Goal: Task Accomplishment & Management: Manage account settings

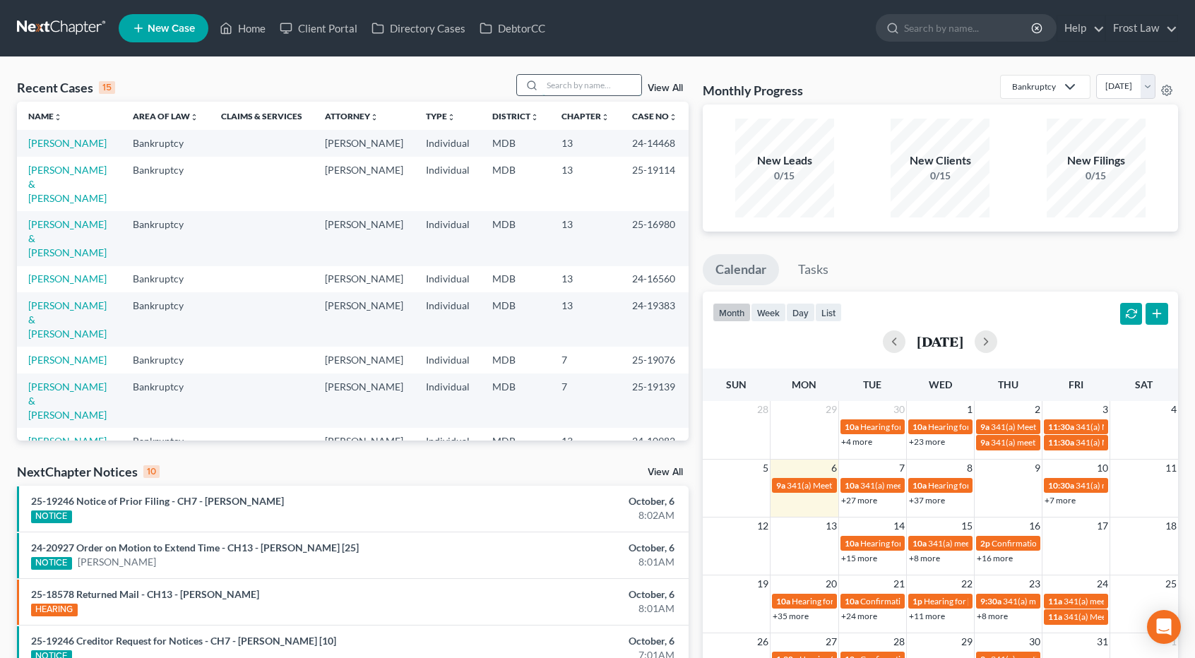
click at [564, 87] on input "search" at bounding box center [592, 85] width 99 height 20
type input "[PERSON_NAME]"
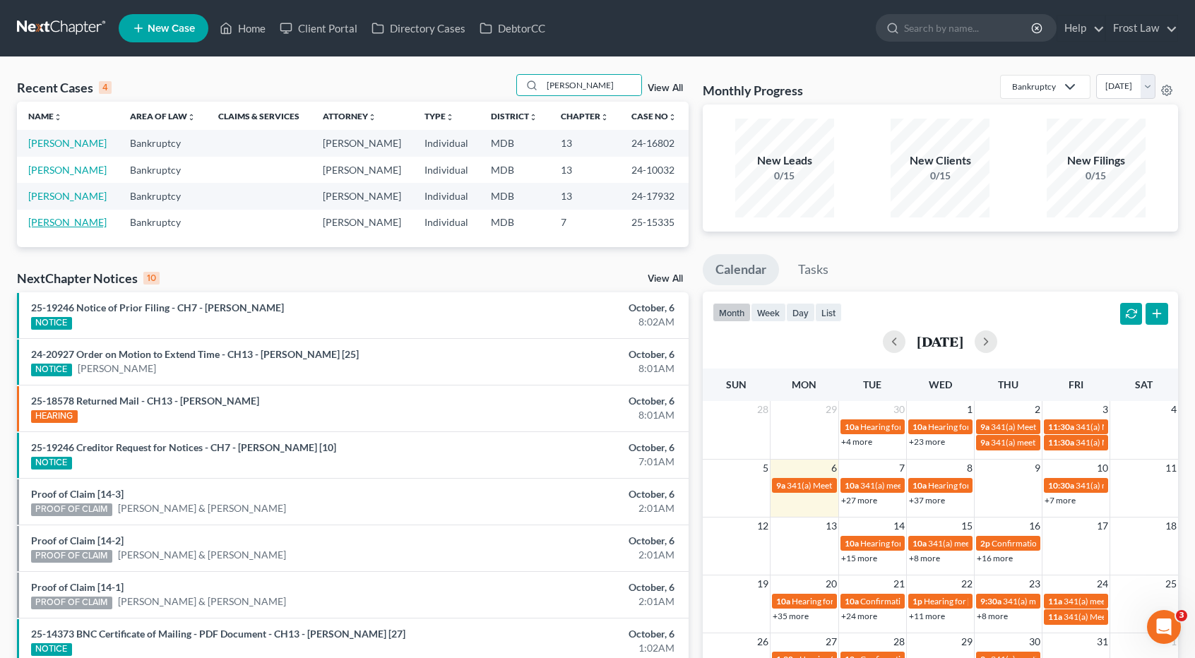
click at [73, 220] on link "[PERSON_NAME]" at bounding box center [67, 222] width 78 height 12
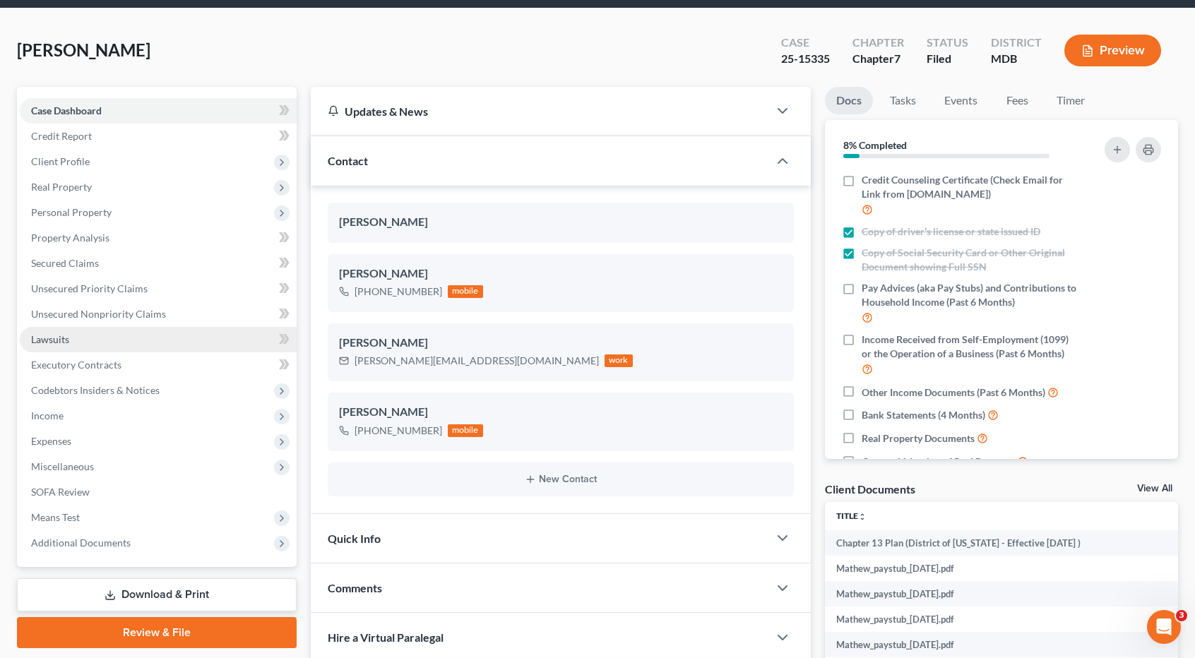
scroll to position [71, 0]
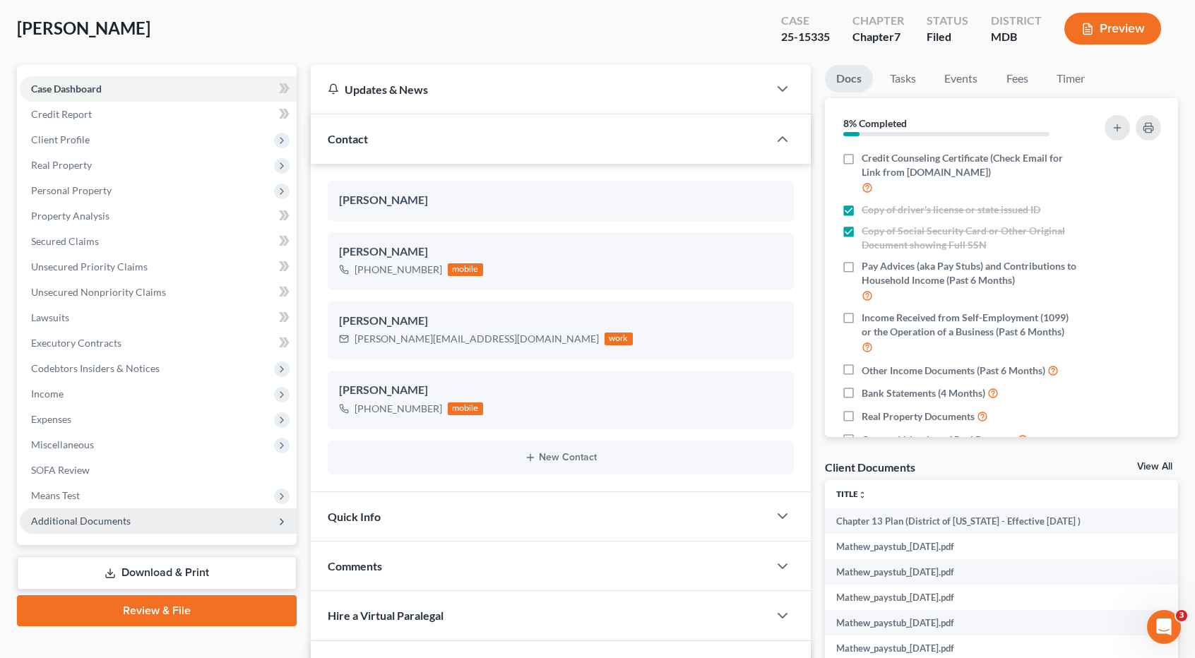
click at [110, 527] on span "Additional Documents" at bounding box center [158, 521] width 277 height 25
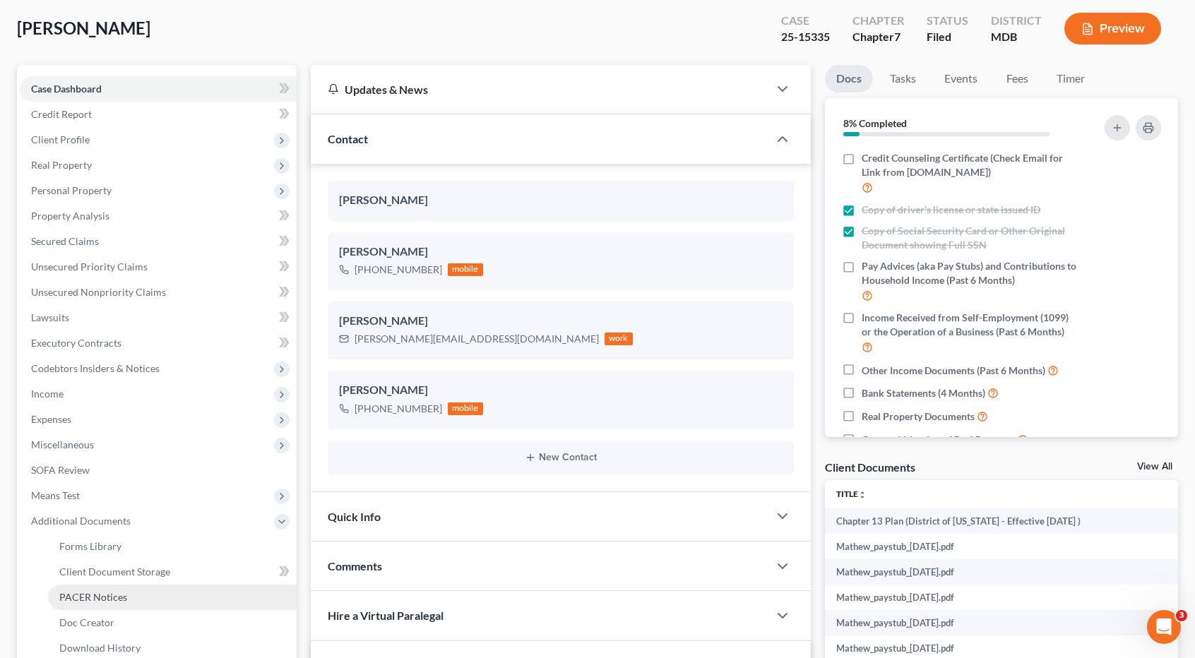
click at [116, 593] on span "PACER Notices" at bounding box center [93, 597] width 68 height 12
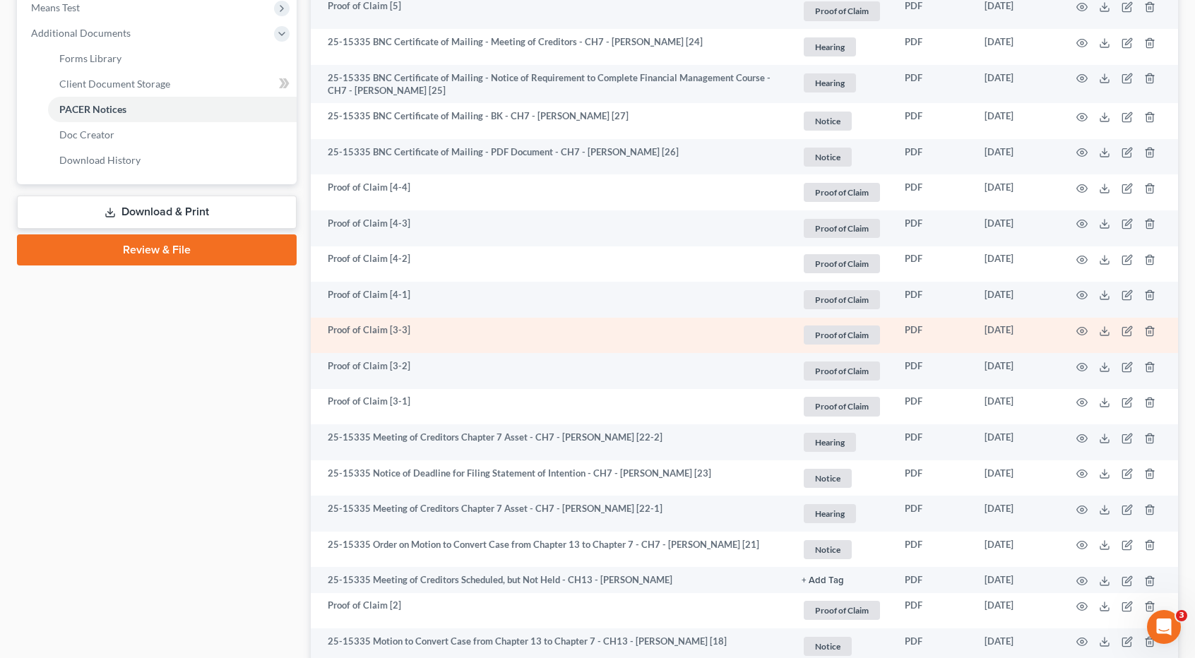
scroll to position [565, 0]
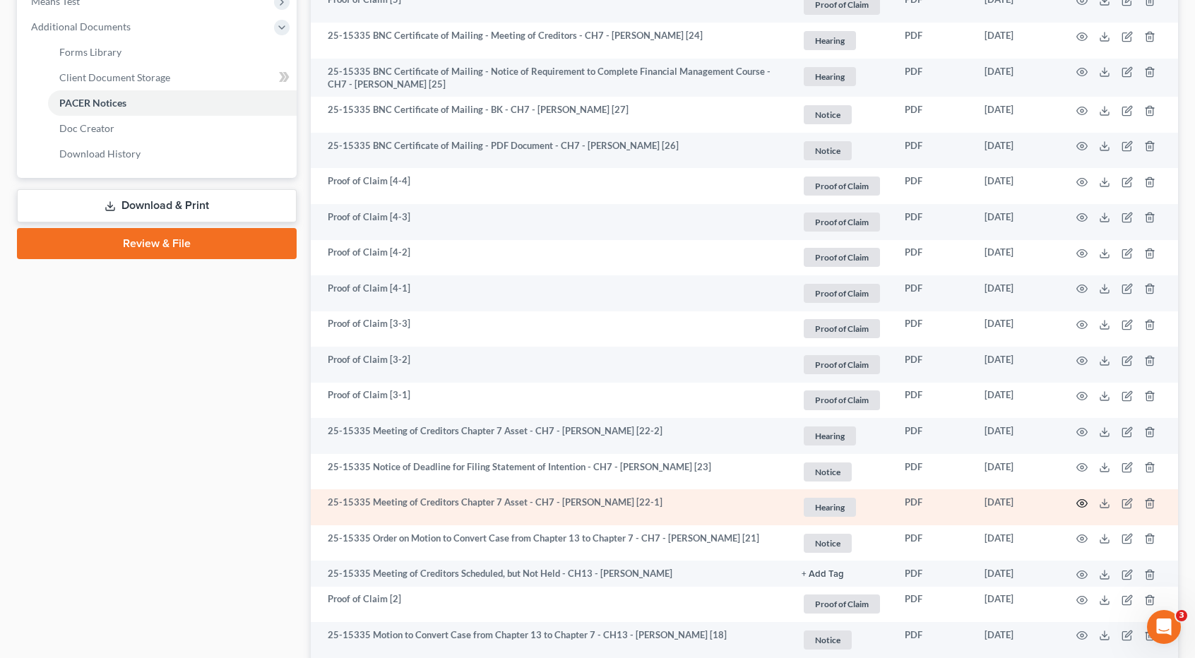
click at [1079, 499] on icon "button" at bounding box center [1082, 503] width 11 height 11
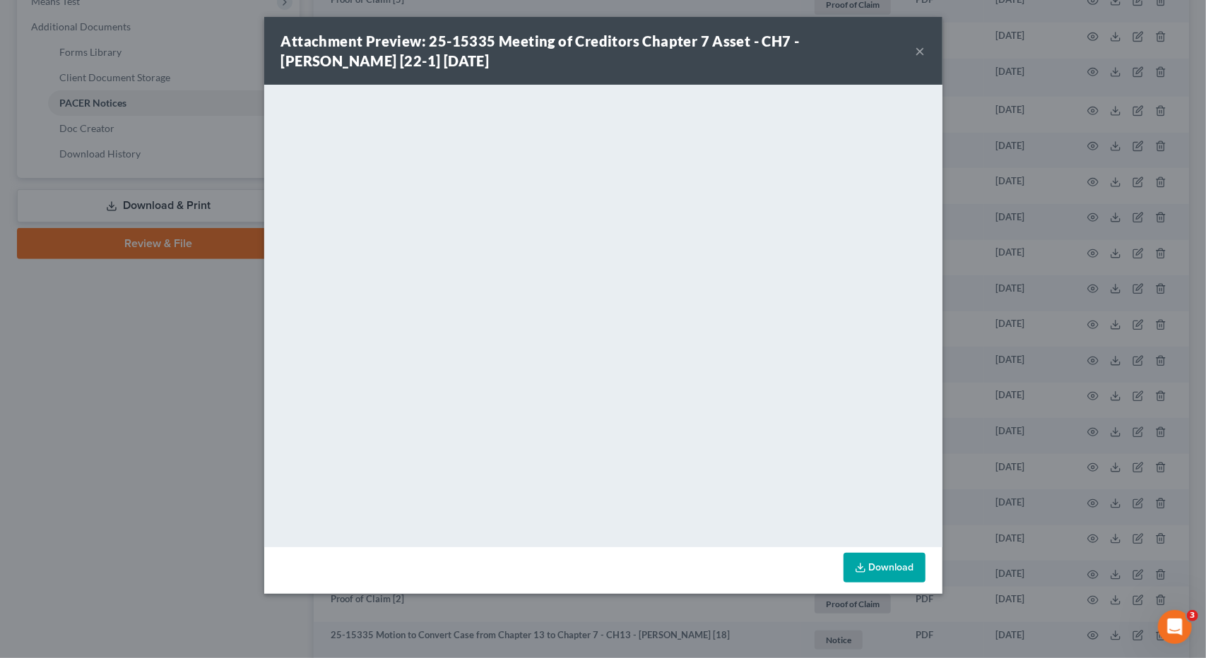
click at [921, 53] on button "×" at bounding box center [921, 50] width 10 height 17
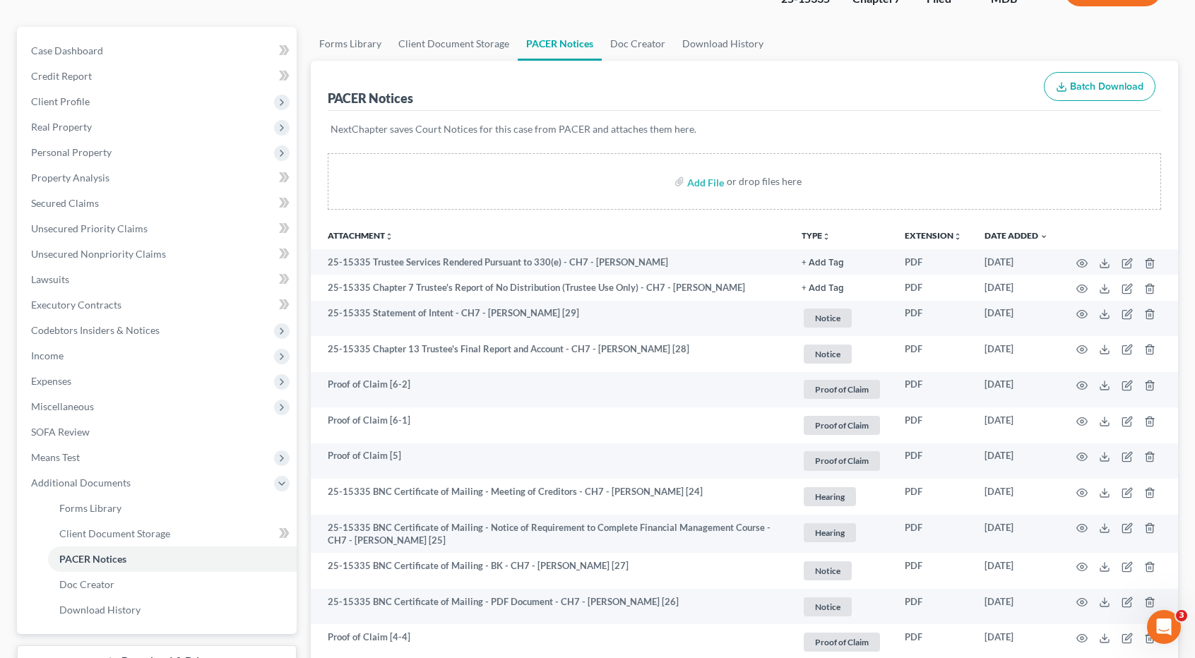
scroll to position [71, 0]
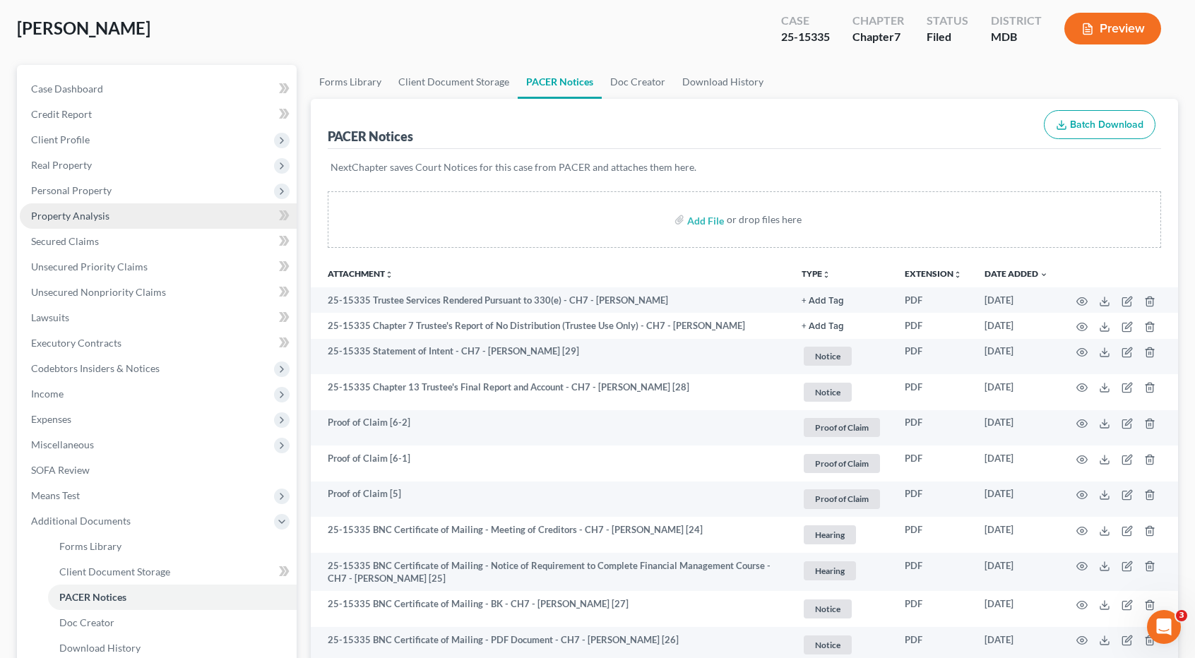
click at [79, 208] on link "Property Analysis" at bounding box center [158, 215] width 277 height 25
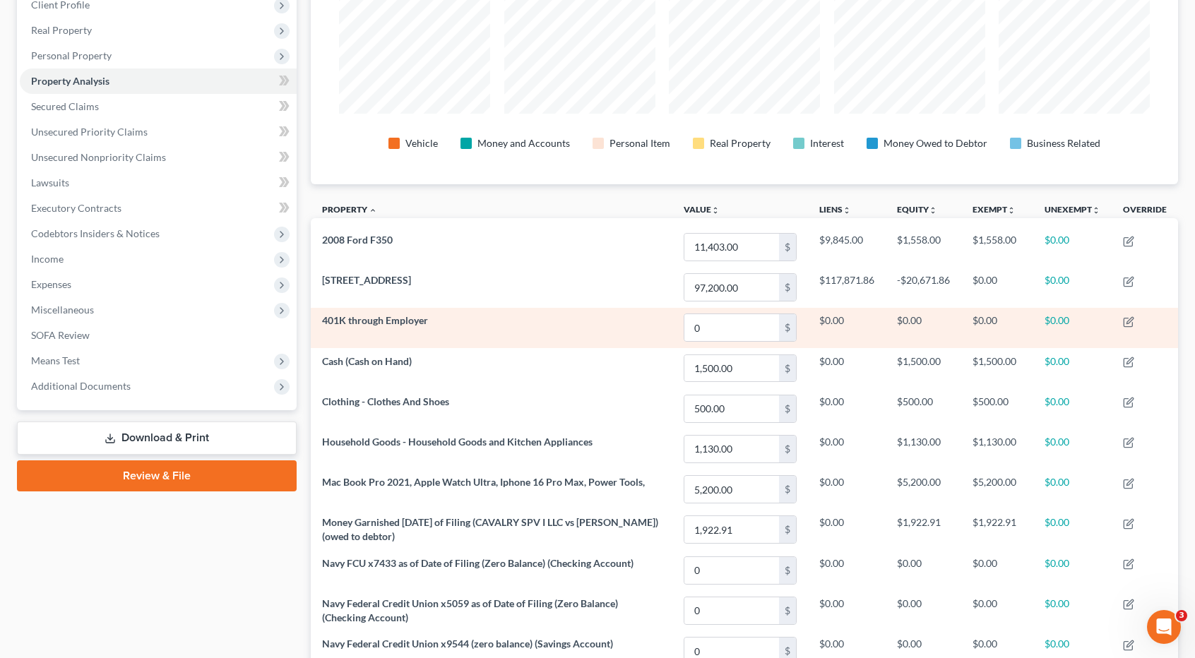
scroll to position [212, 0]
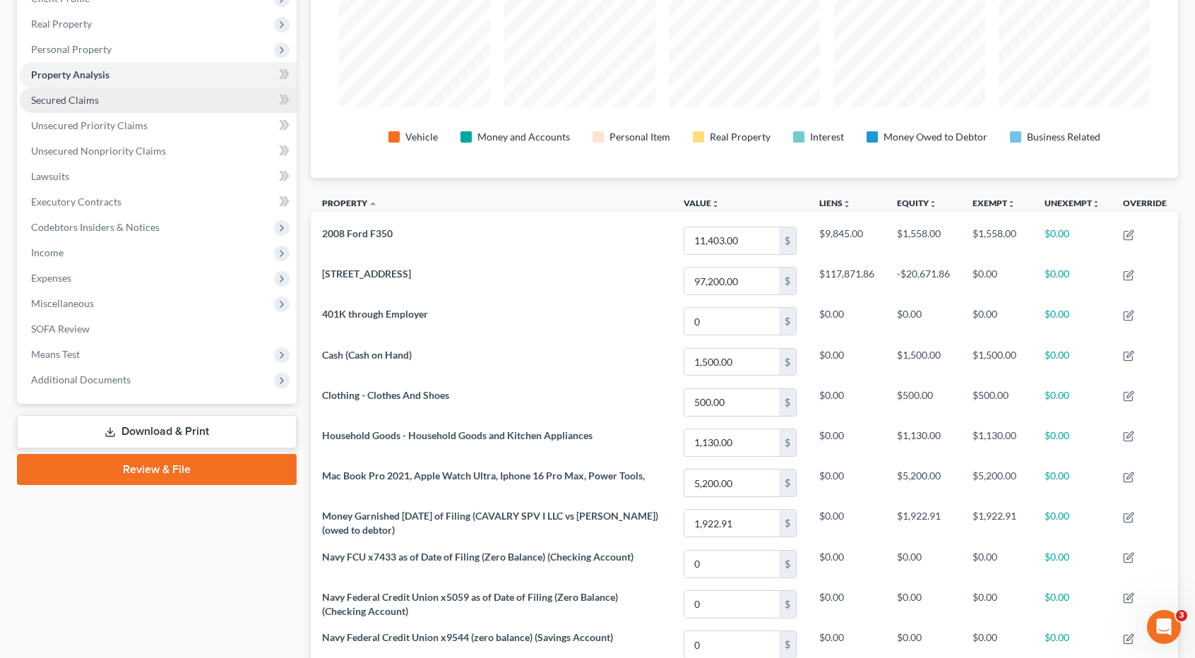
click at [68, 103] on span "Secured Claims" at bounding box center [65, 100] width 68 height 12
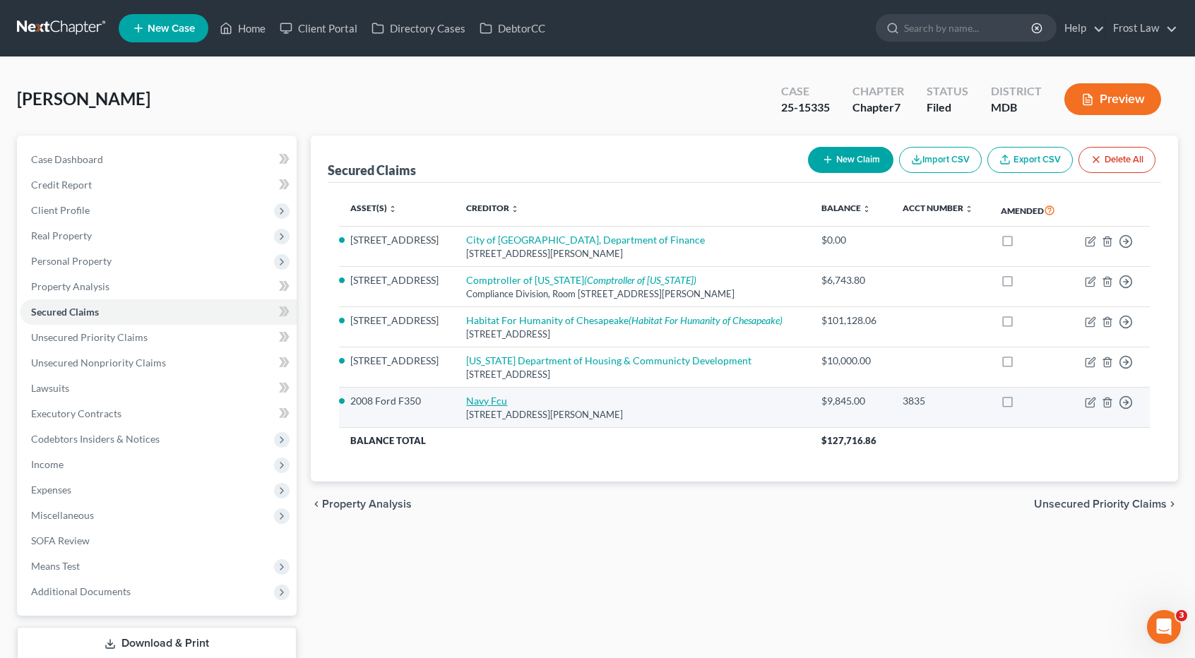
click at [500, 398] on link "Navy Fcu" at bounding box center [486, 401] width 41 height 12
select select "48"
select select "2"
select select "4"
select select "0"
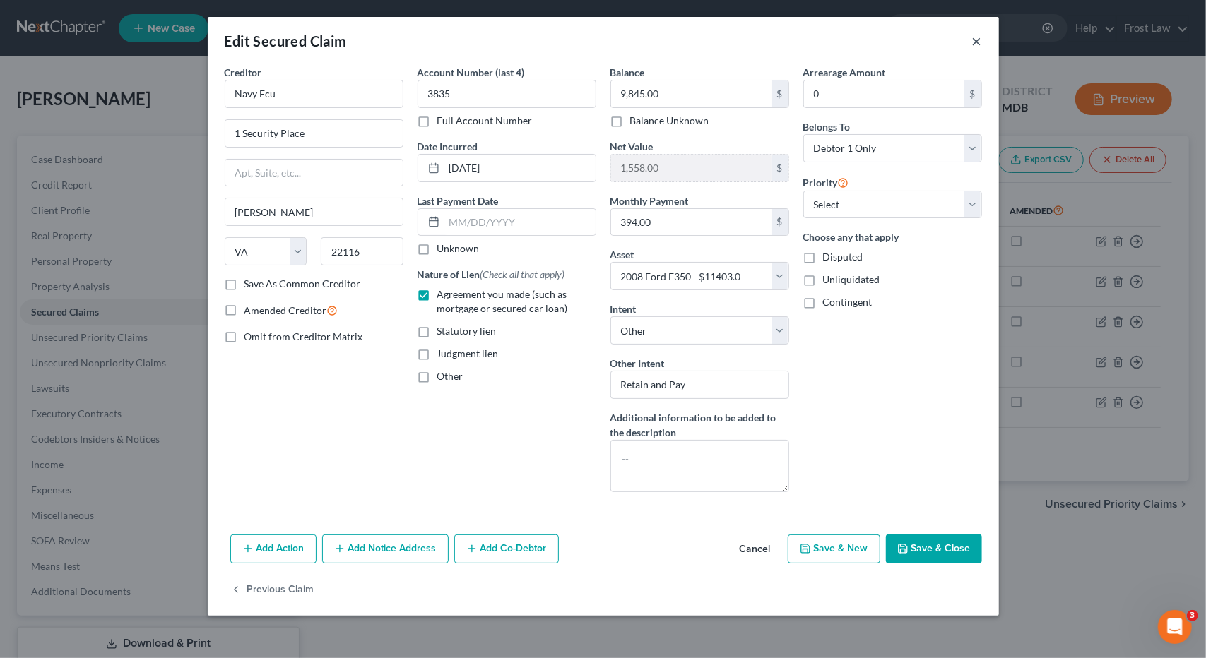
click at [977, 44] on button "×" at bounding box center [977, 40] width 10 height 17
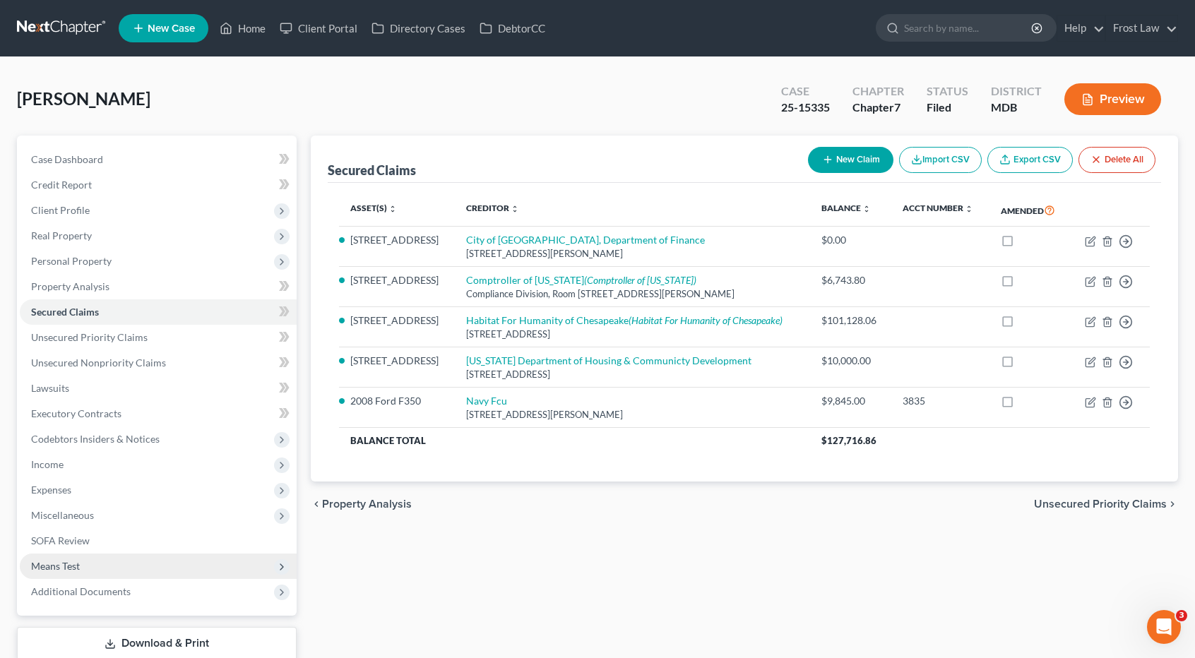
click at [124, 563] on span "Means Test" at bounding box center [158, 566] width 277 height 25
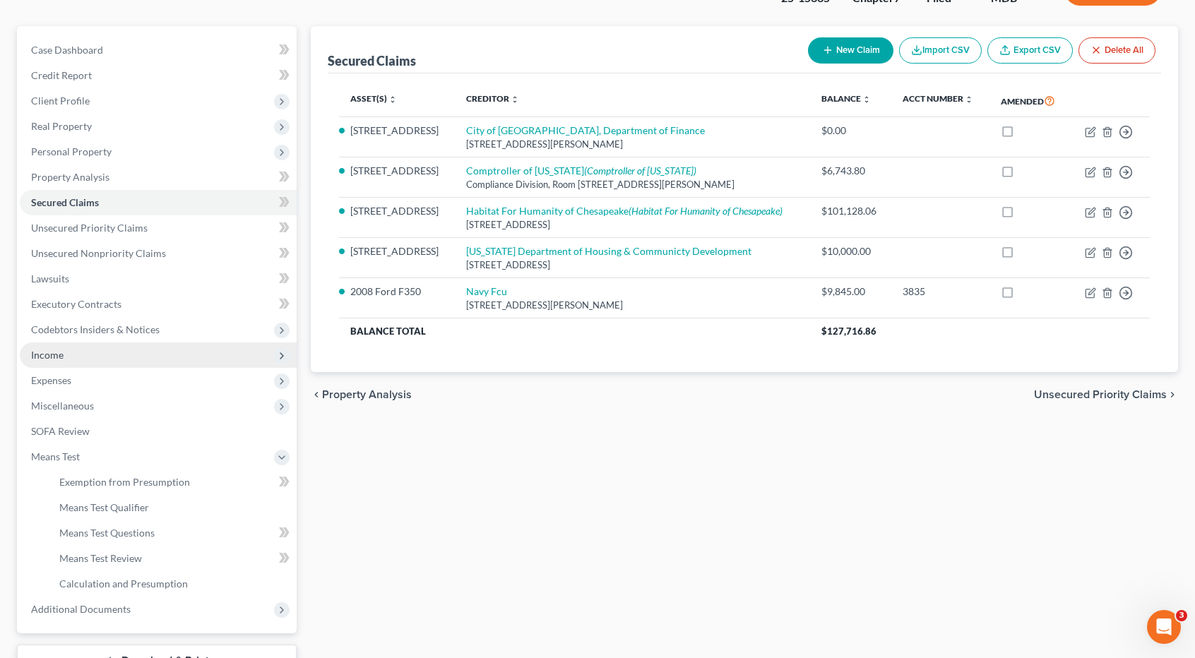
scroll to position [218, 0]
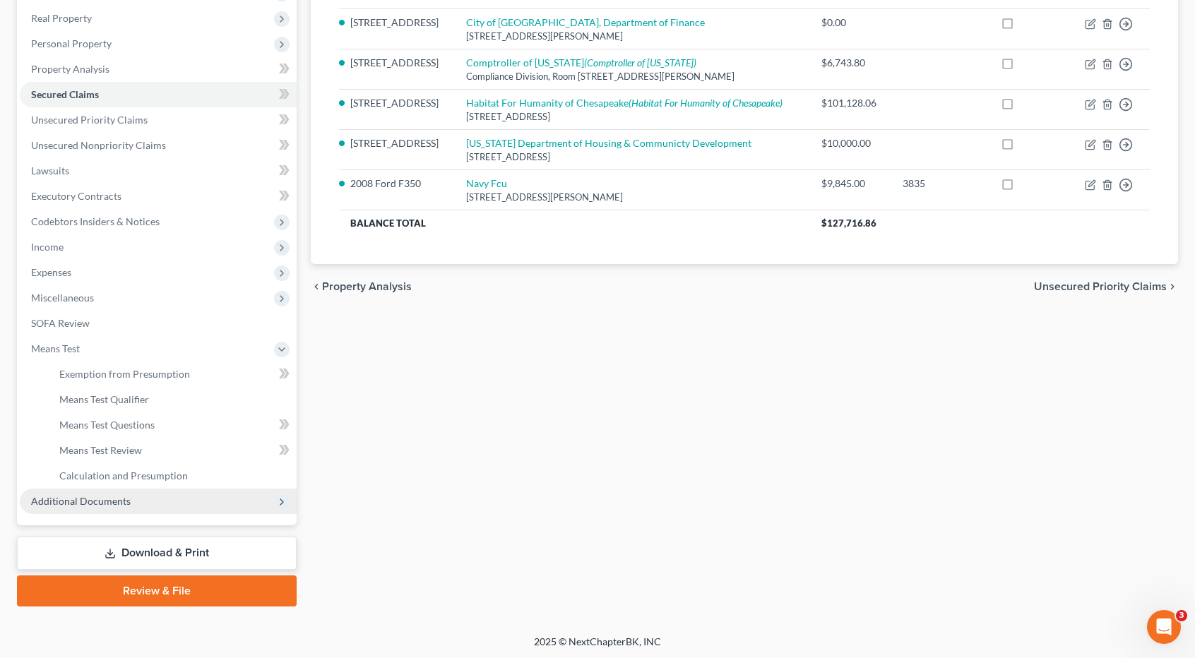
click at [120, 502] on span "Additional Documents" at bounding box center [81, 501] width 100 height 12
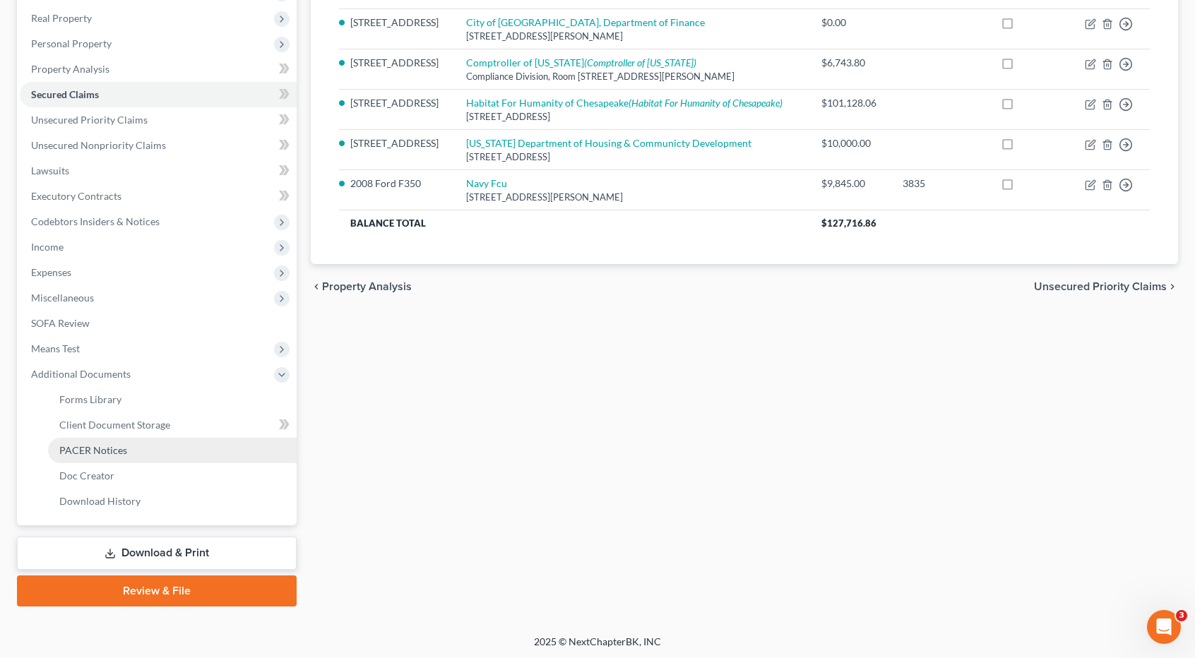
click at [113, 449] on span "PACER Notices" at bounding box center [93, 450] width 68 height 12
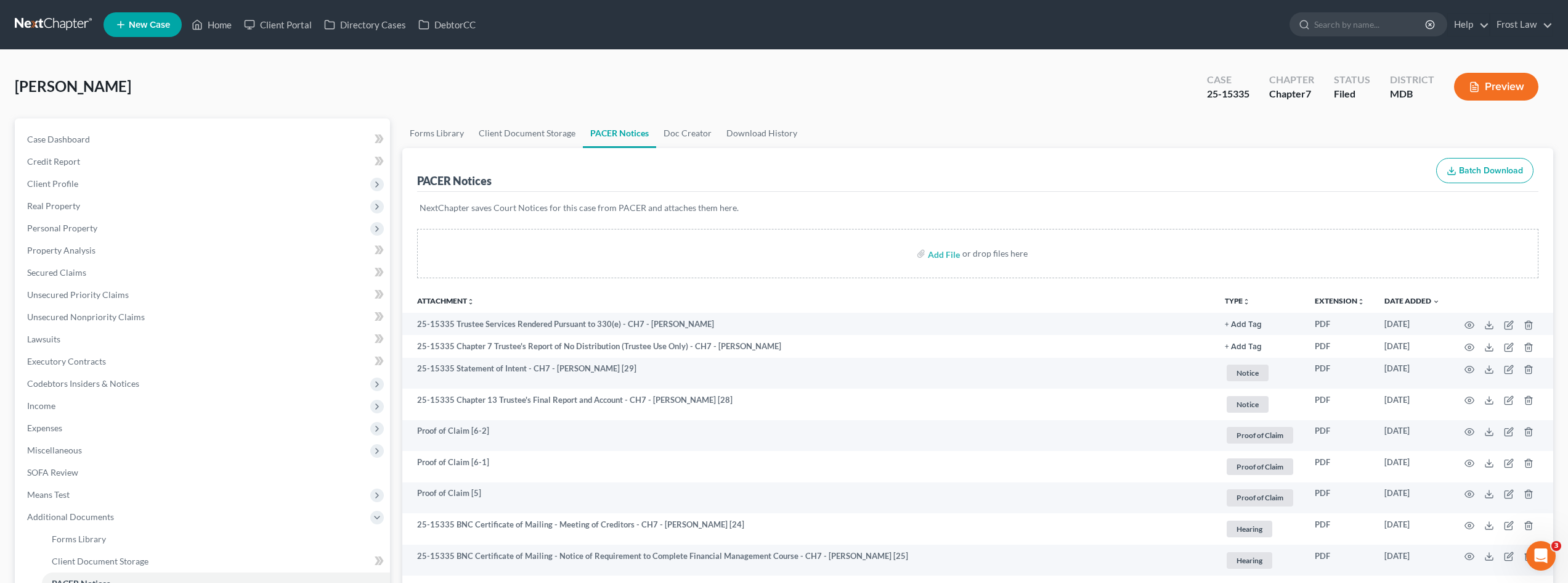
click at [48, 26] on link at bounding box center [54, 24] width 78 height 22
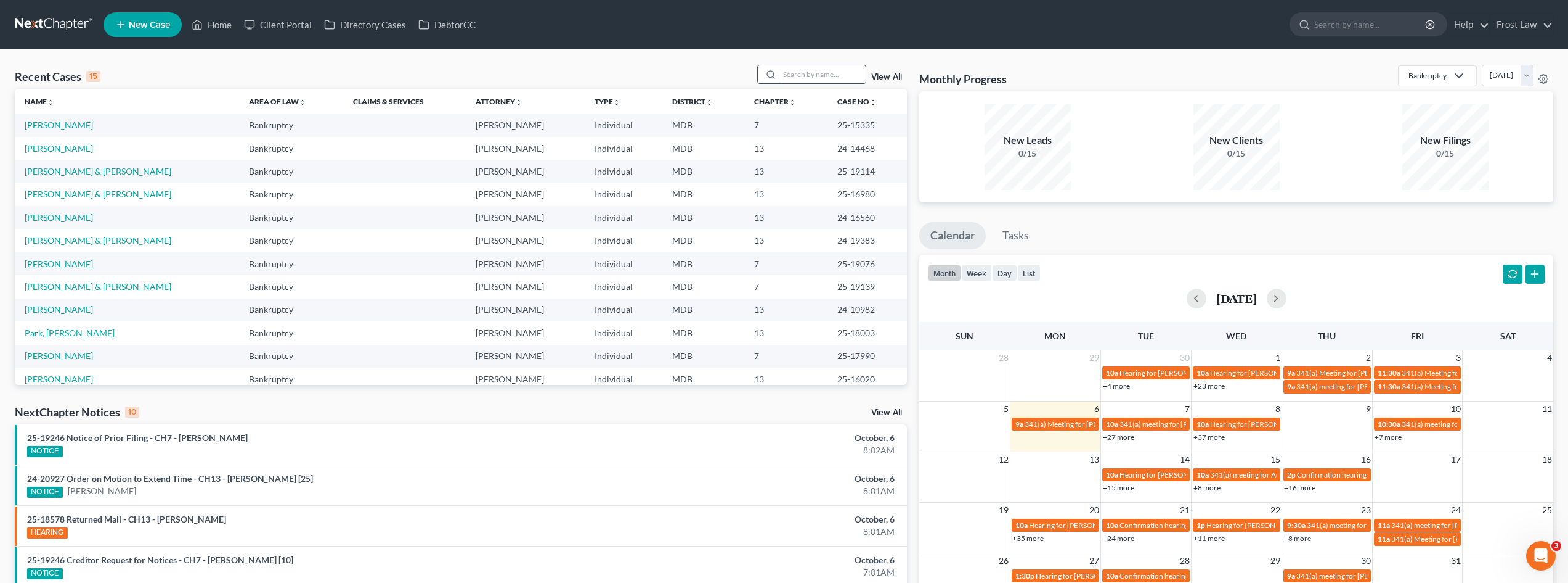
click at [793, 74] on input "search" at bounding box center [822, 74] width 86 height 17
type input "[PERSON_NAME]"
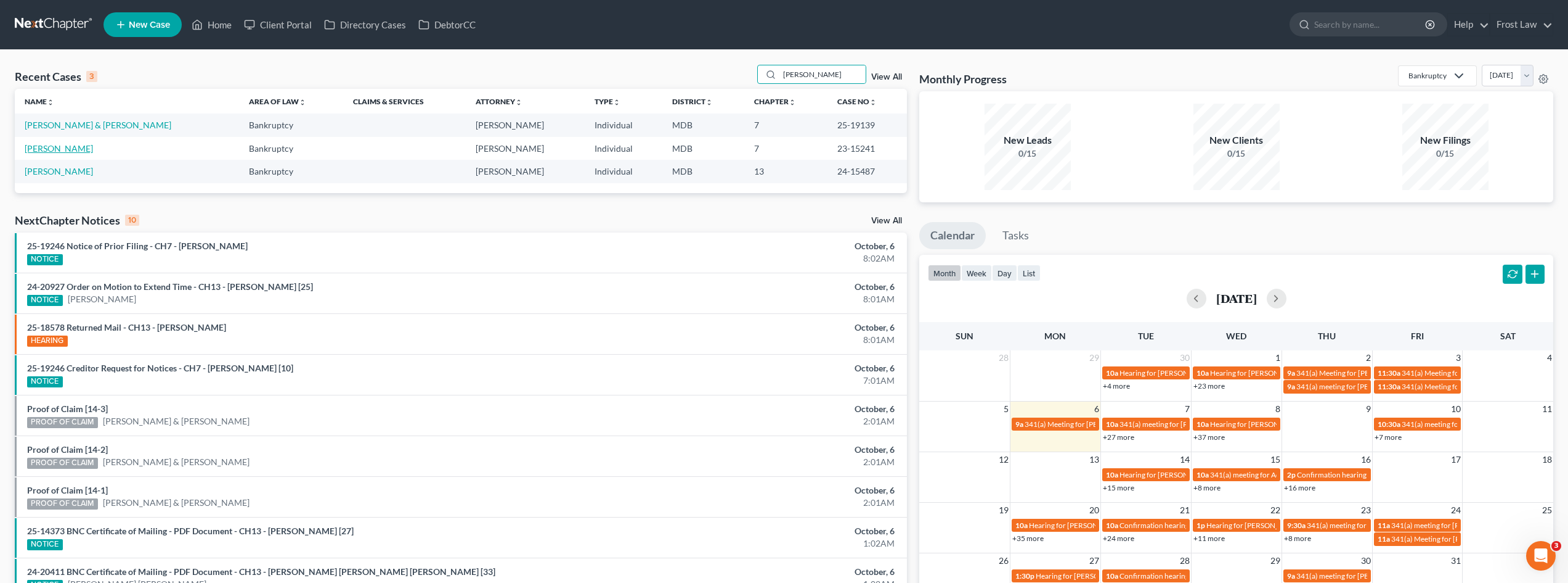
click at [55, 151] on link "[PERSON_NAME]" at bounding box center [58, 148] width 68 height 10
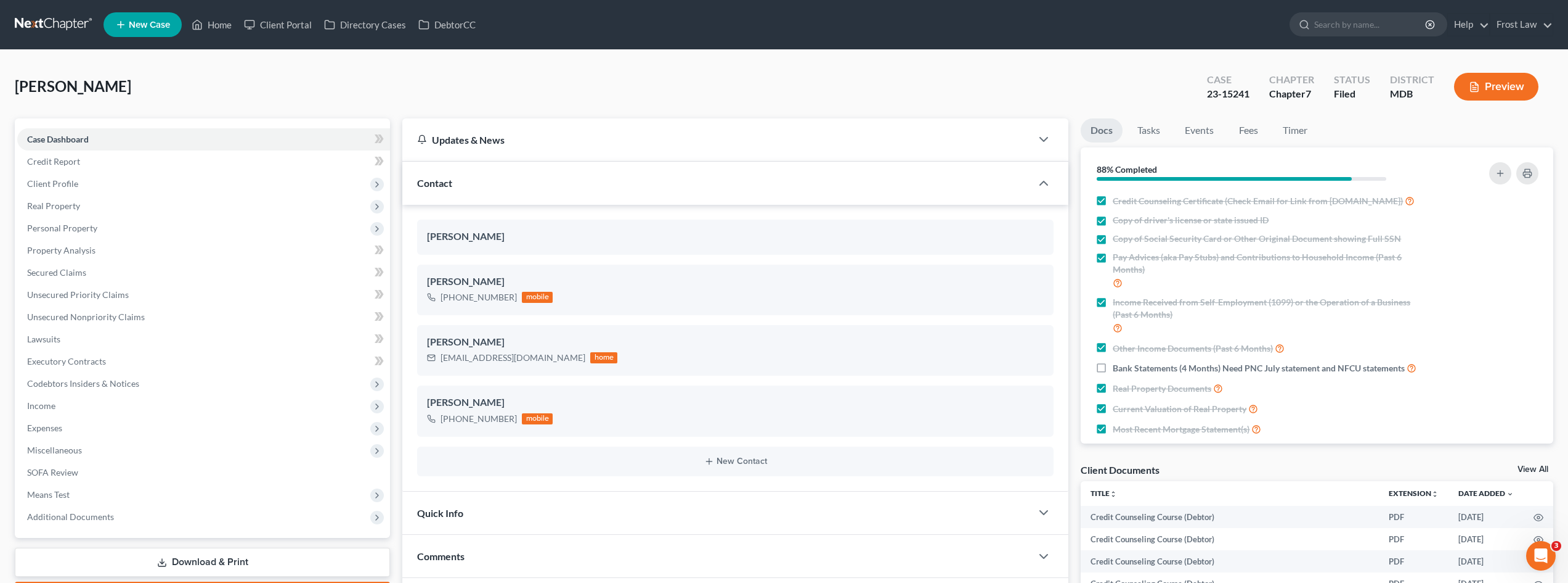
scroll to position [2018, 0]
click at [146, 314] on link "Unsecured Nonpriority Claims" at bounding box center [203, 316] width 372 height 22
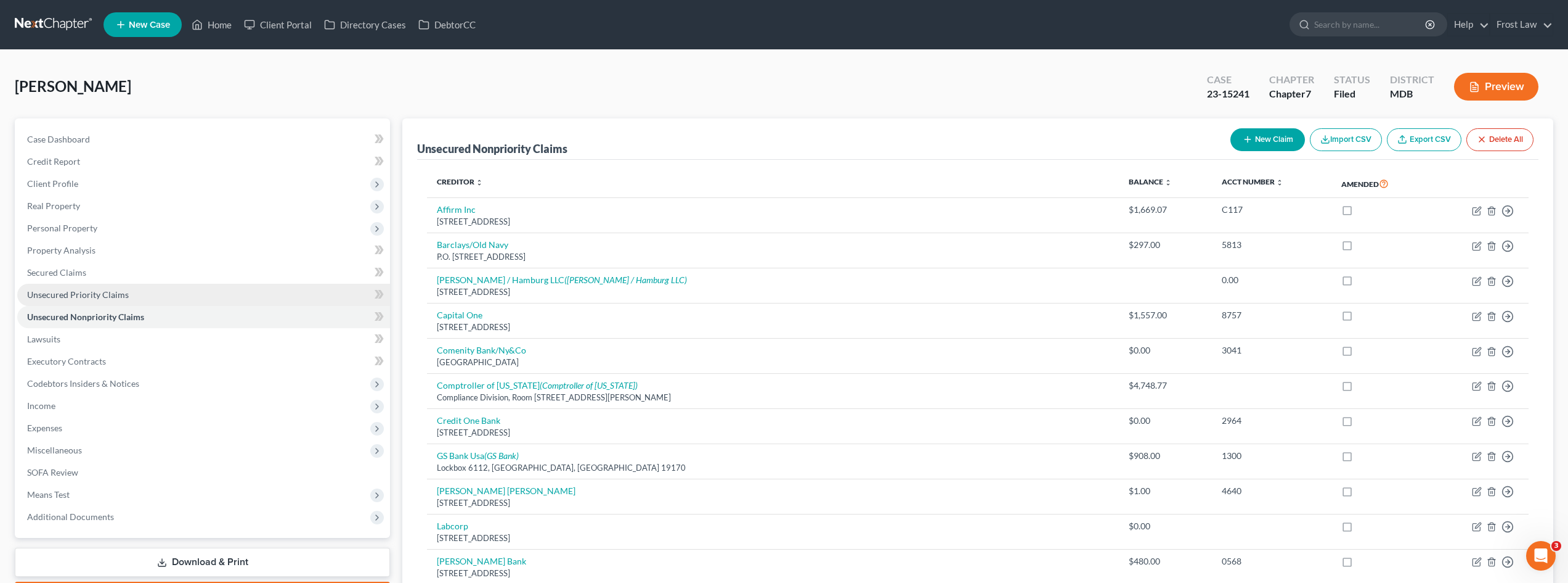
click at [100, 299] on span "Unsecured Priority Claims" at bounding box center [78, 294] width 102 height 10
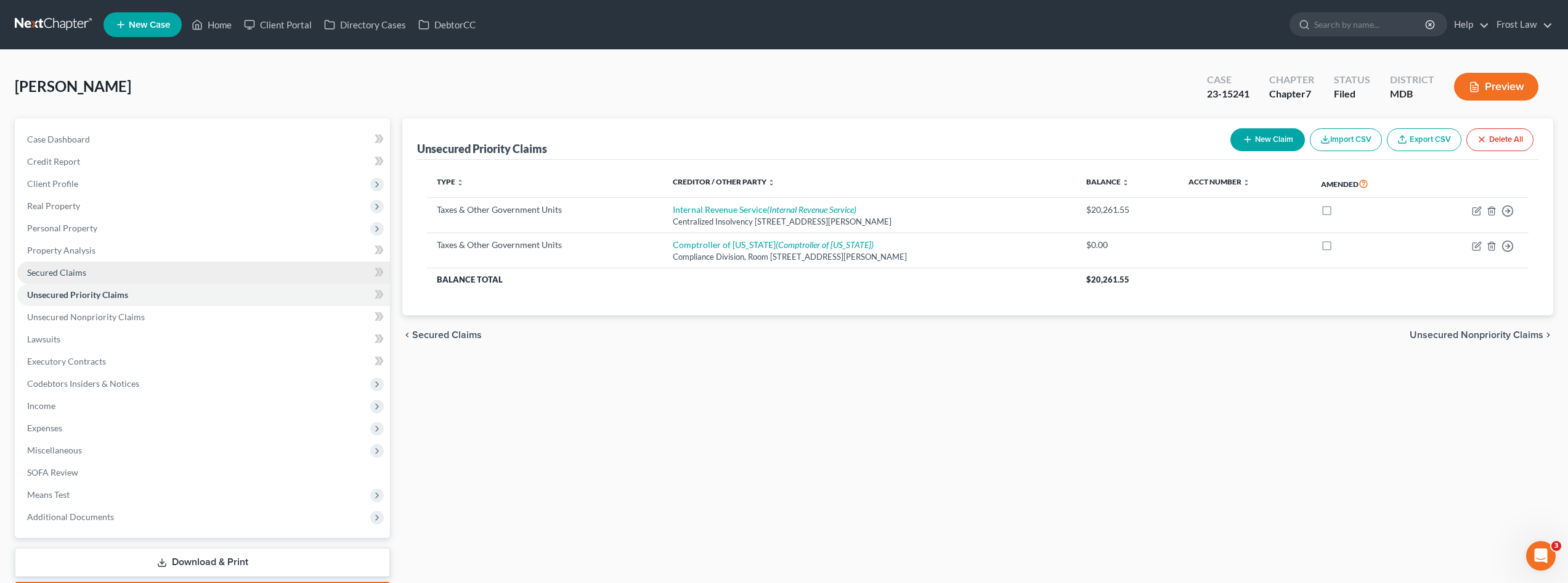
click at [104, 272] on link "Secured Claims" at bounding box center [203, 272] width 372 height 22
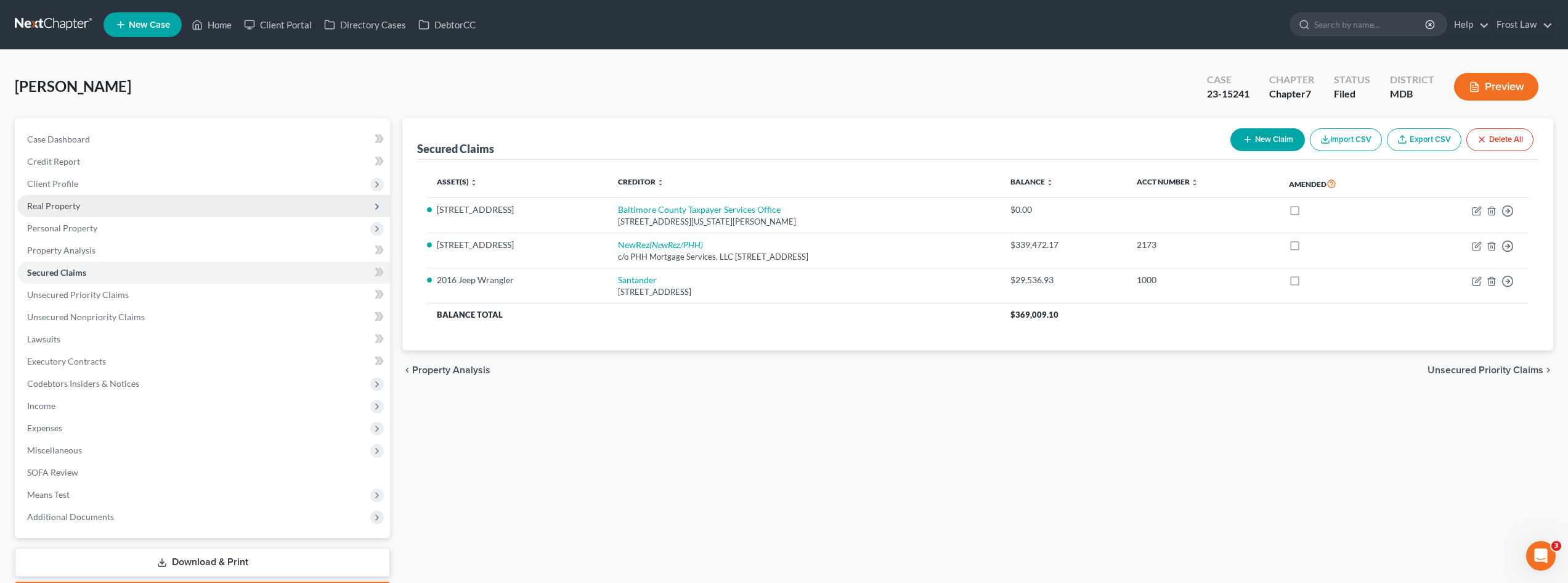
click at [102, 211] on span "Real Property" at bounding box center [203, 205] width 372 height 22
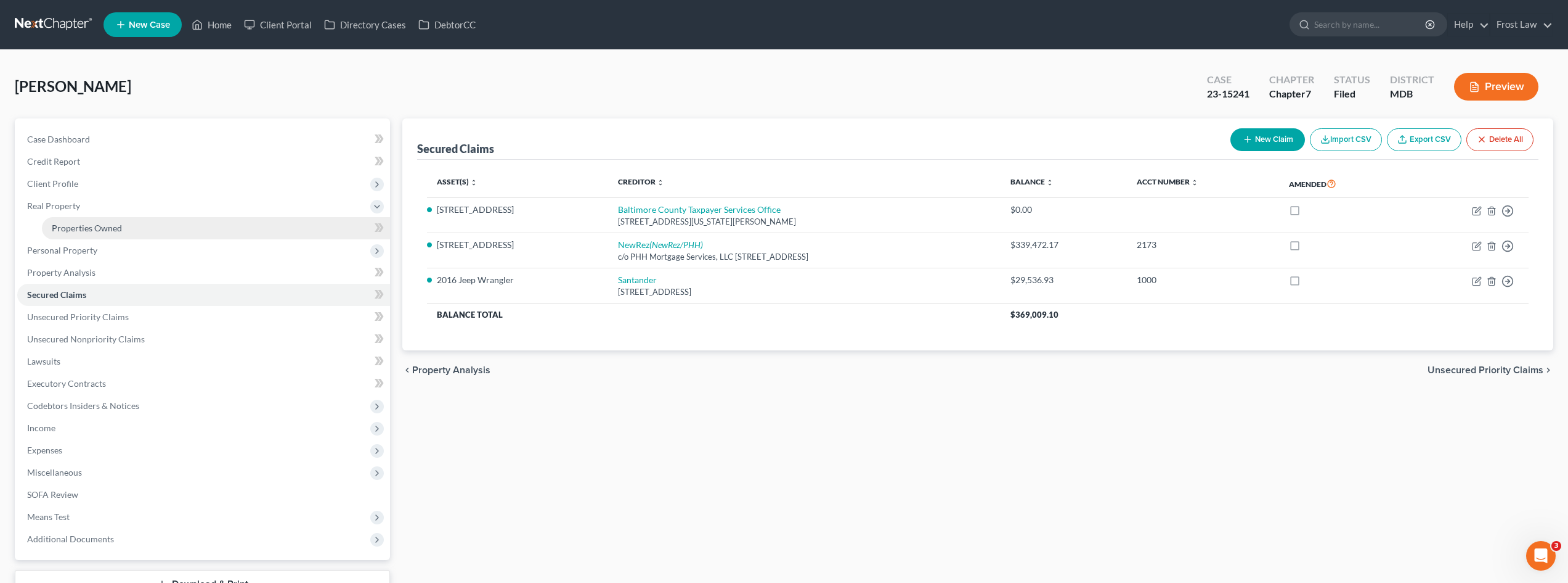
click at [101, 226] on span "Properties Owned" at bounding box center [86, 228] width 71 height 10
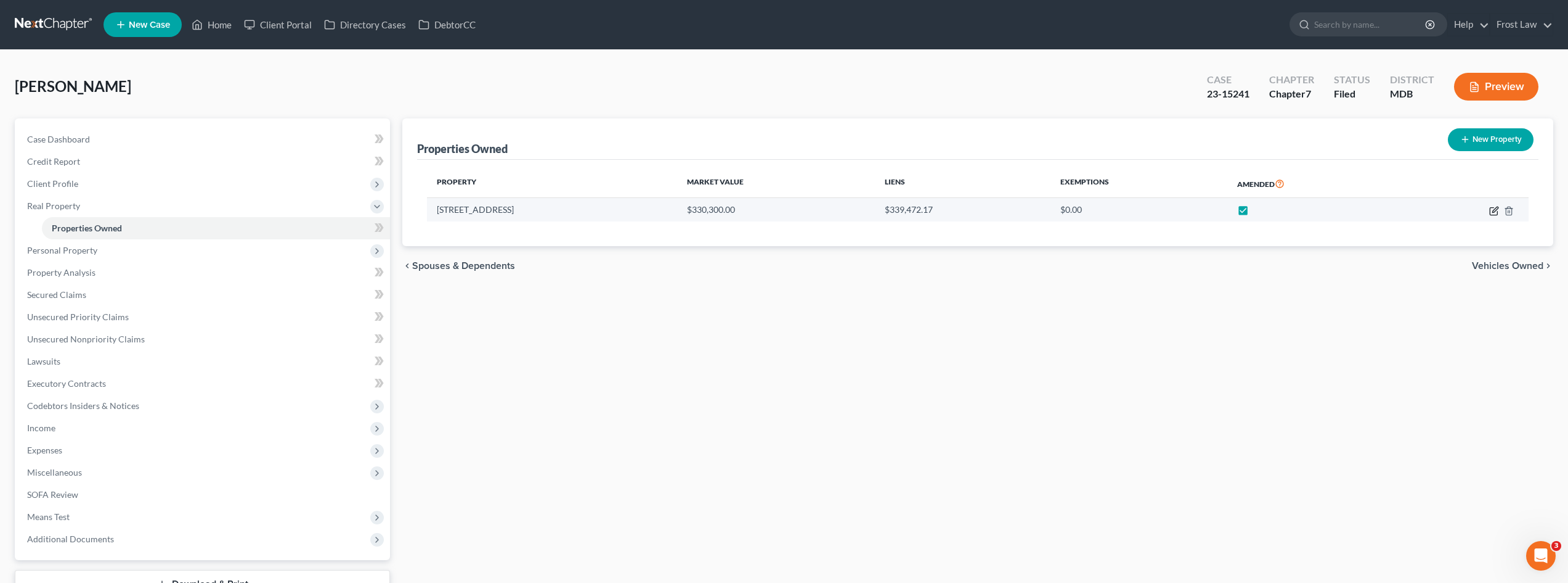
click at [1495, 209] on icon "button" at bounding box center [1494, 210] width 10 height 10
select select "21"
select select "0"
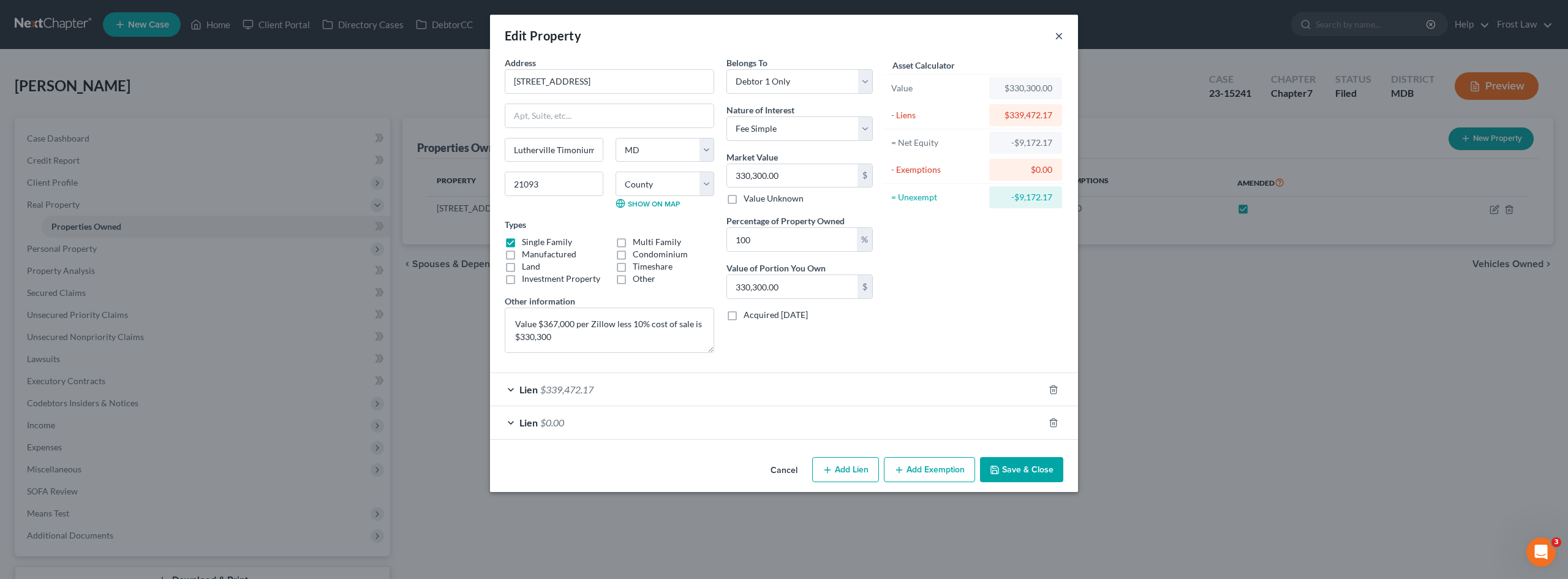
click at [1056, 39] on button "×" at bounding box center [1059, 35] width 9 height 15
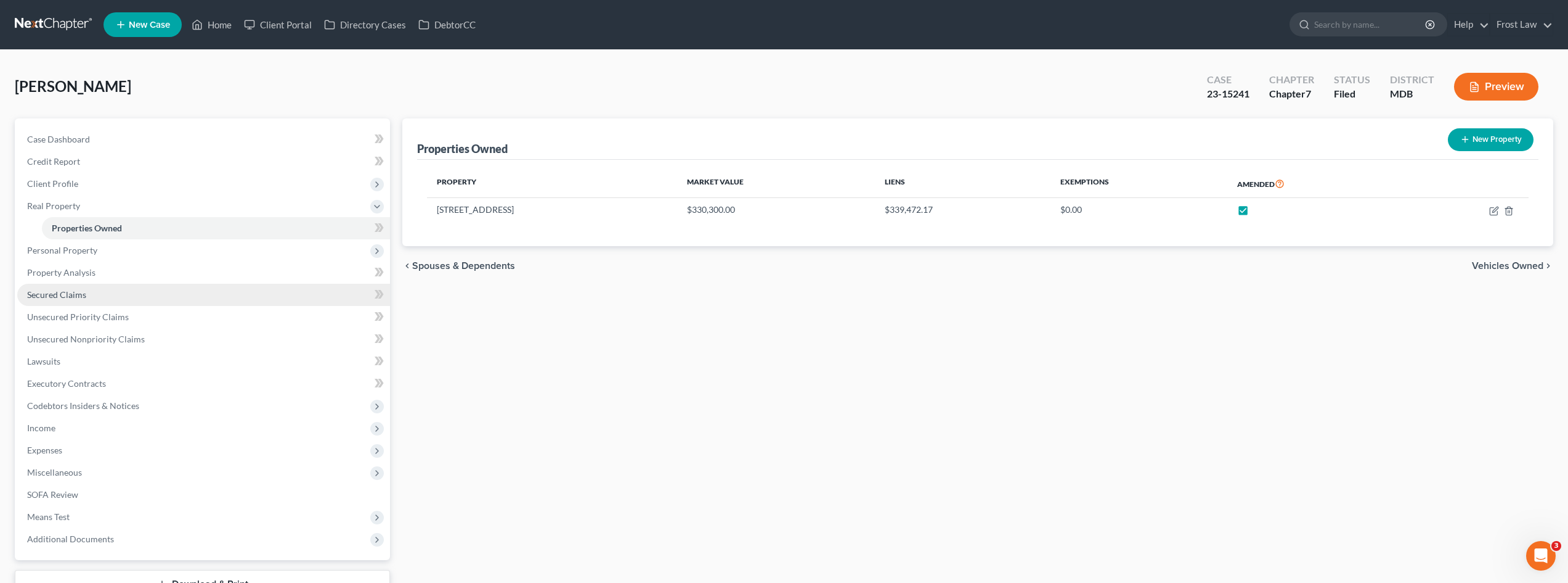
click at [101, 290] on link "Secured Claims" at bounding box center [203, 294] width 372 height 22
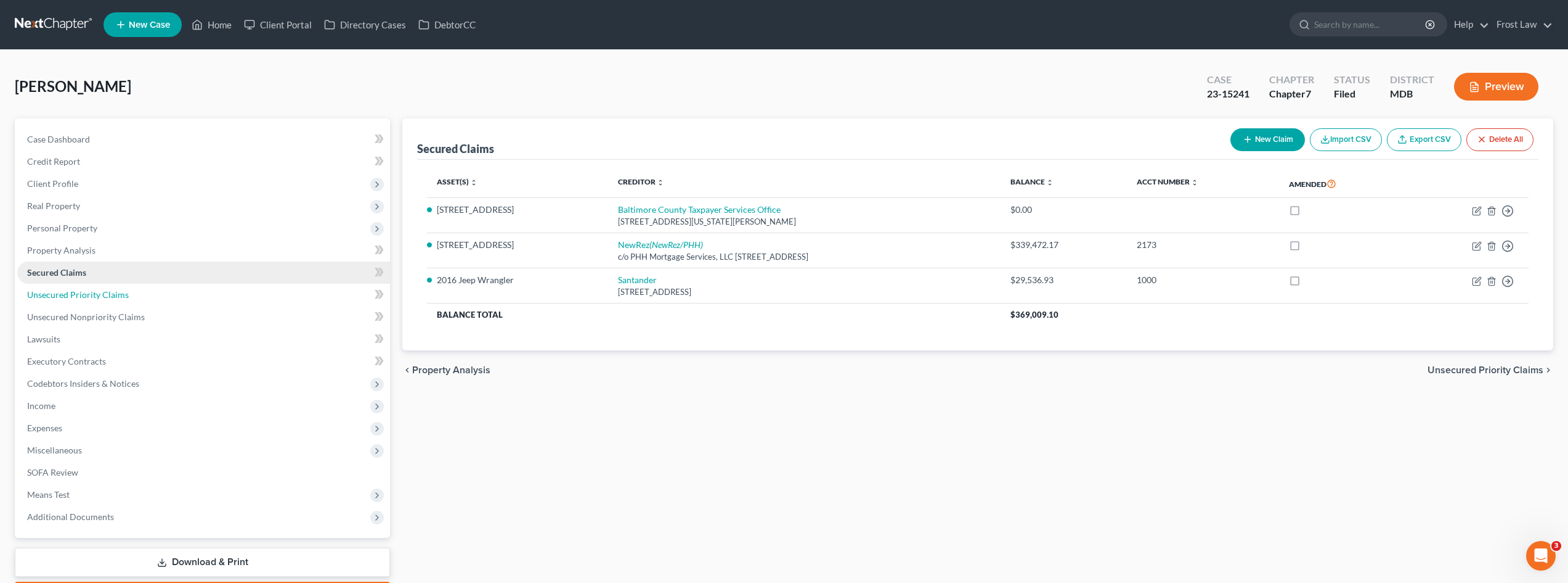
click at [101, 290] on span "Unsecured Priority Claims" at bounding box center [78, 294] width 102 height 10
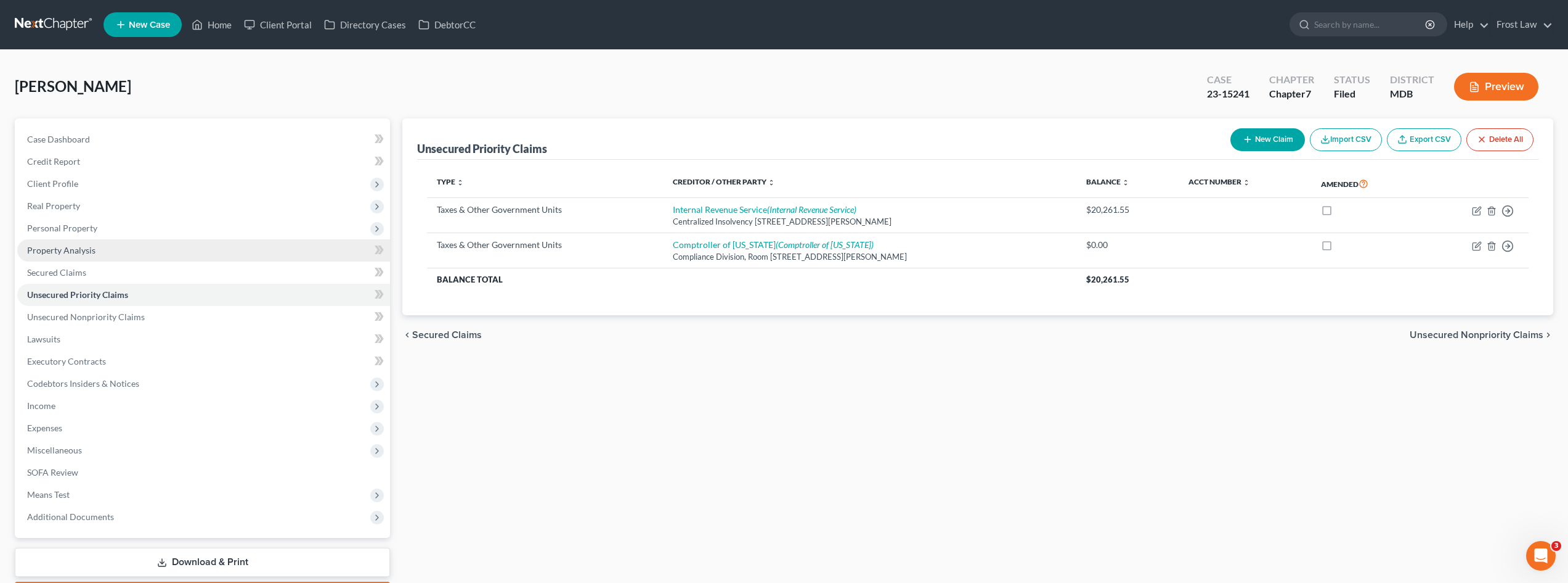
click at [98, 249] on link "Property Analysis" at bounding box center [203, 250] width 372 height 22
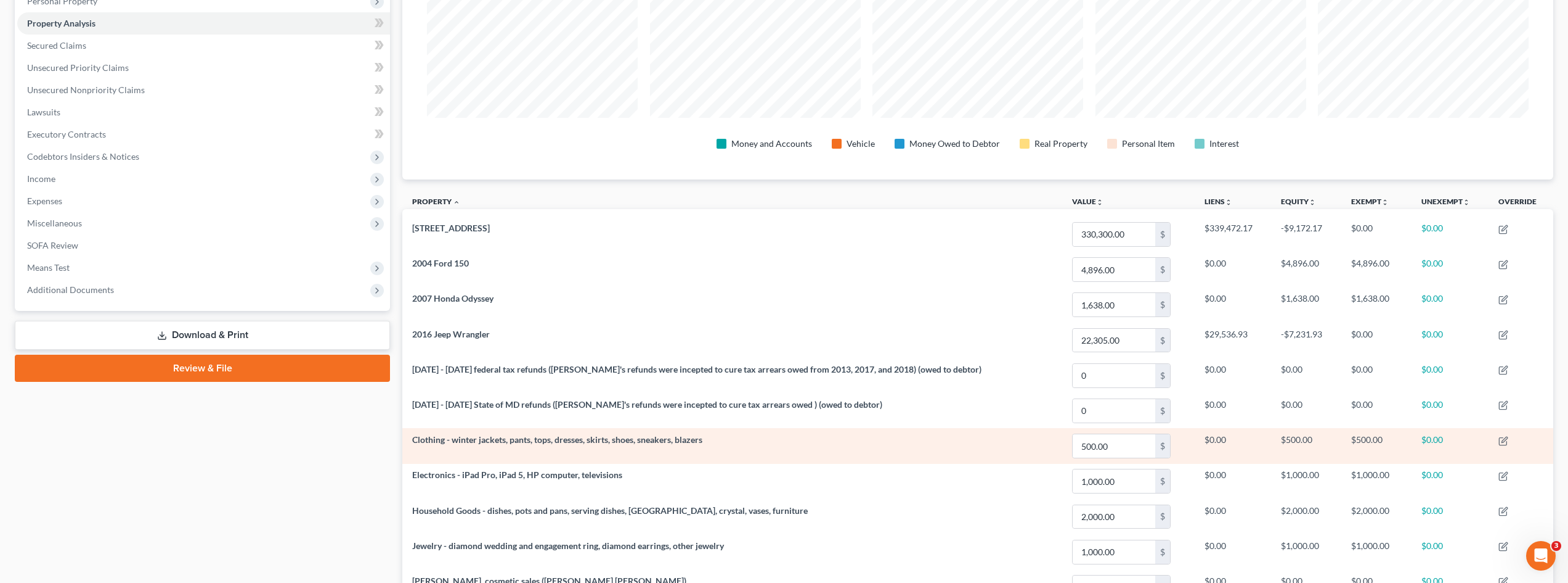
scroll to position [185, 0]
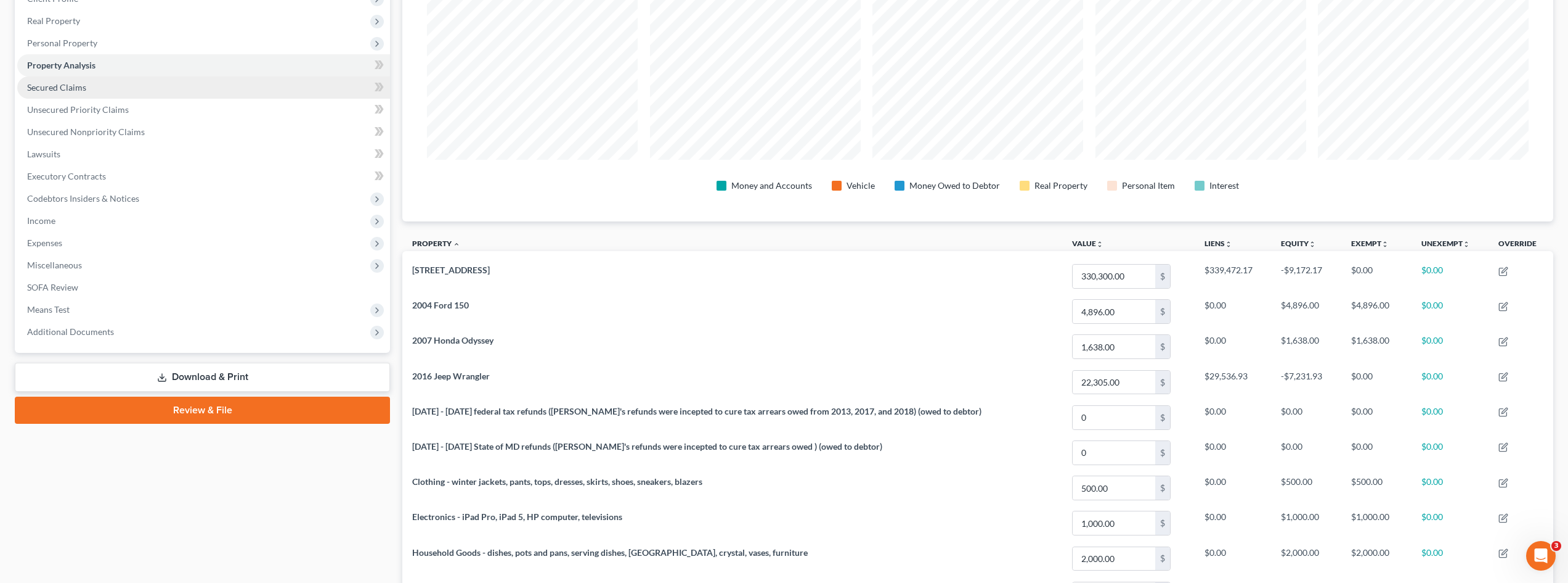
click at [241, 90] on link "Secured Claims" at bounding box center [203, 87] width 372 height 22
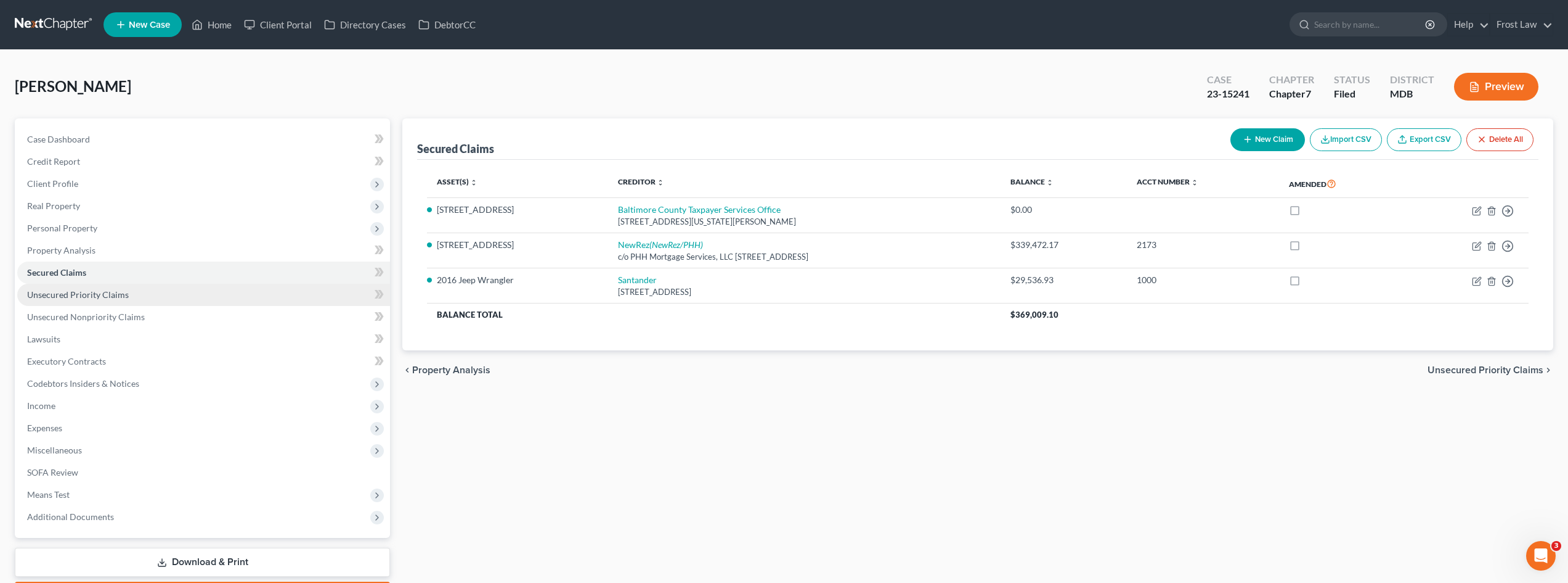
click at [180, 292] on link "Unsecured Priority Claims" at bounding box center [203, 294] width 372 height 22
